Goal: Find contact information: Find contact information

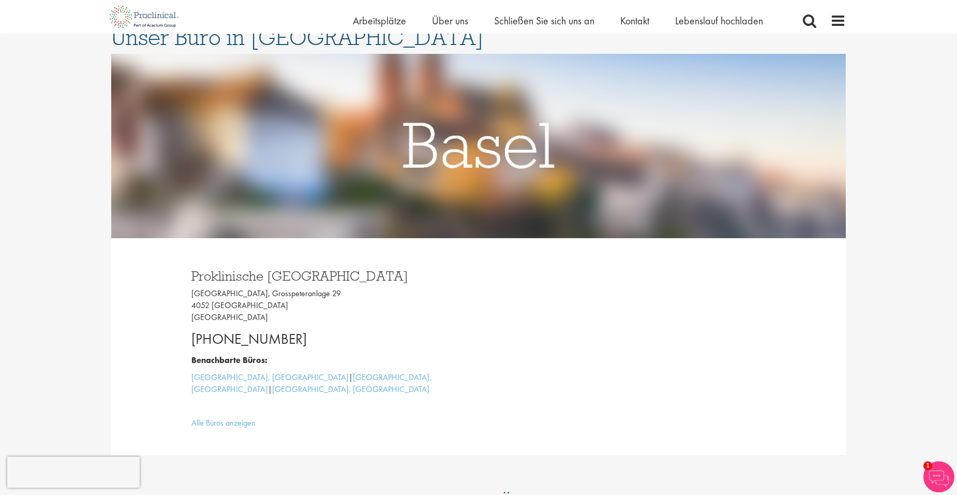
scroll to position [108, 0]
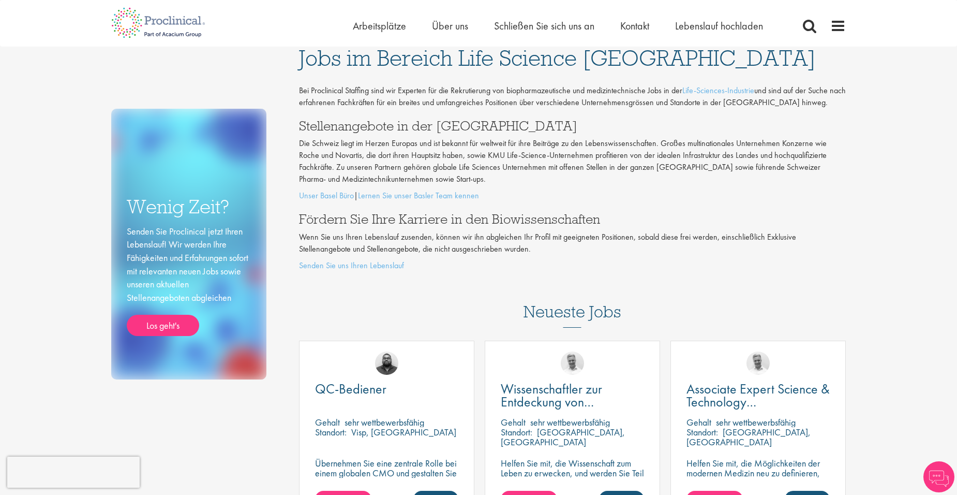
click at [729, 35] on div "Home Arbeitsplätze Über uns Schließen Sie sich uns an Kontakt Lebenslauf hochla…" at bounding box center [571, 28] width 436 height 21
click at [716, 28] on span "Lebenslauf hochladen" at bounding box center [719, 25] width 88 height 13
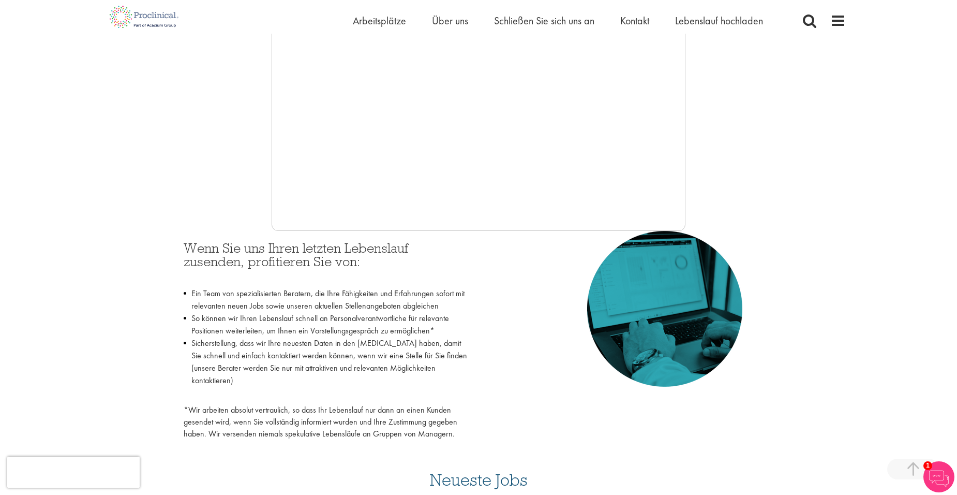
scroll to position [290, 0]
click at [686, 98] on div at bounding box center [478, 77] width 735 height 310
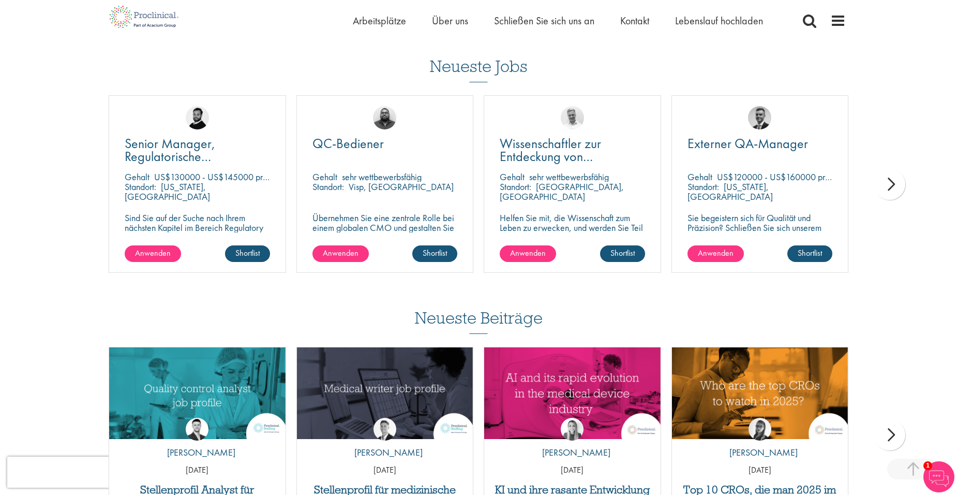
scroll to position [697, 0]
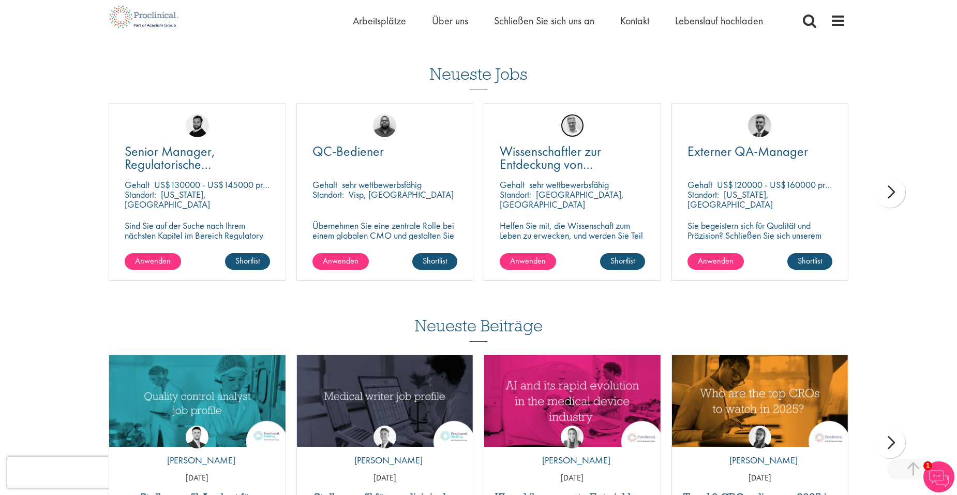
click at [568, 114] on img at bounding box center [572, 125] width 23 height 23
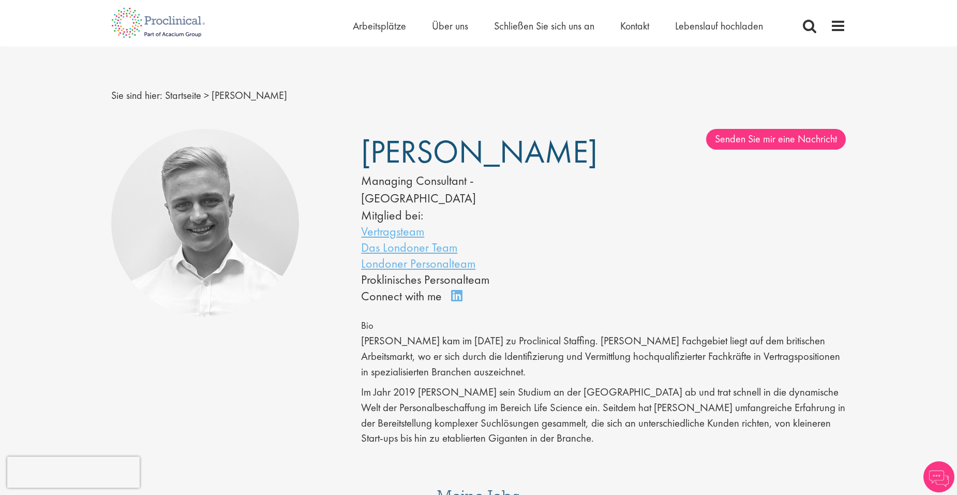
click at [206, 213] on img at bounding box center [205, 223] width 188 height 188
